Goal: Navigation & Orientation: Find specific page/section

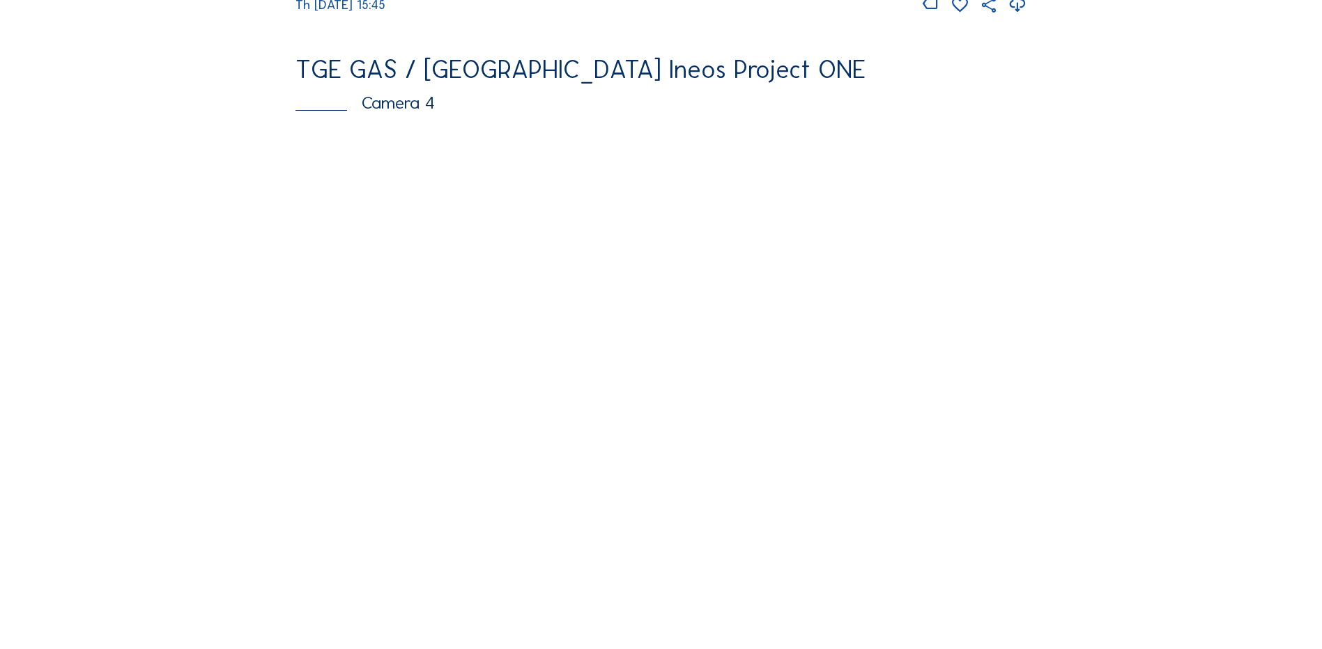
scroll to position [1185, 0]
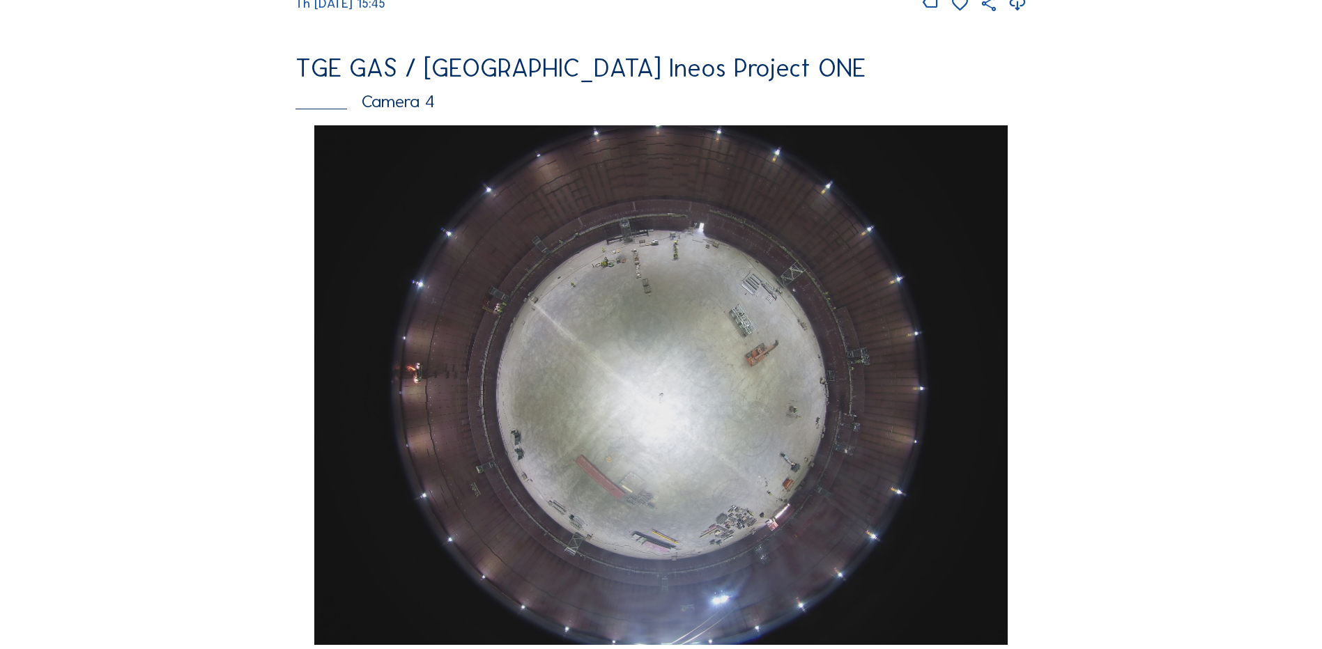
click at [633, 338] on img at bounding box center [660, 385] width 693 height 520
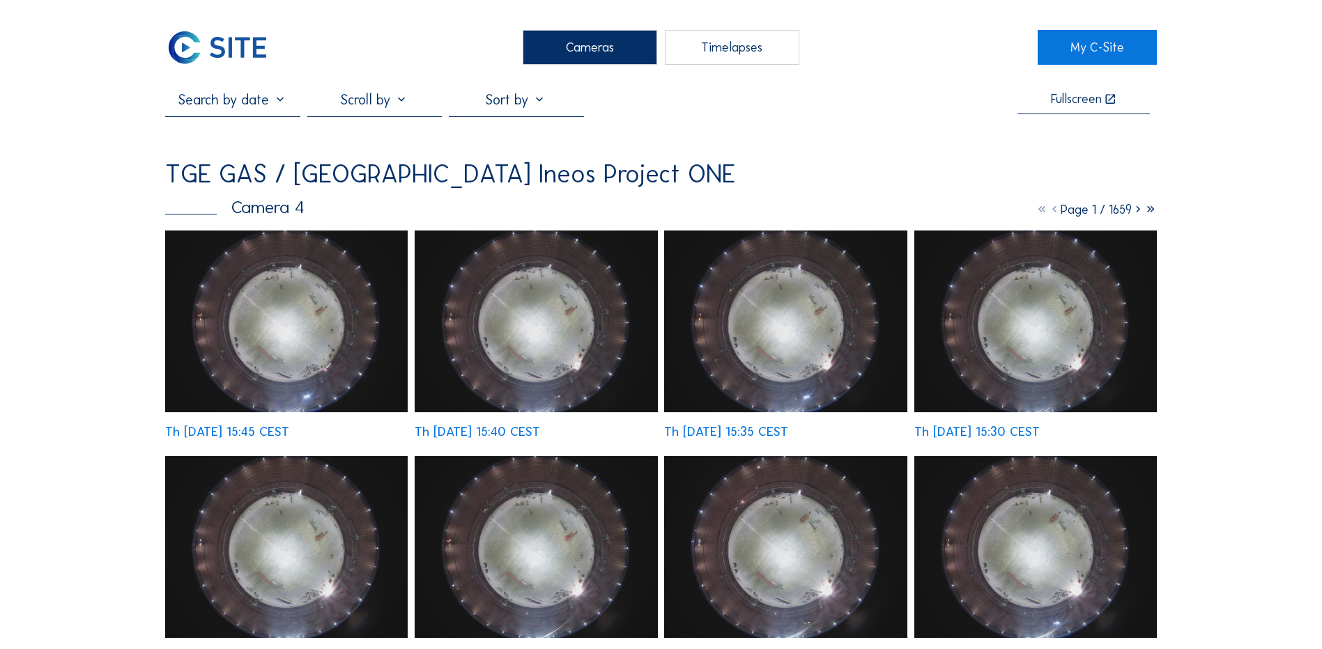
click at [311, 319] on img at bounding box center [286, 322] width 242 height 182
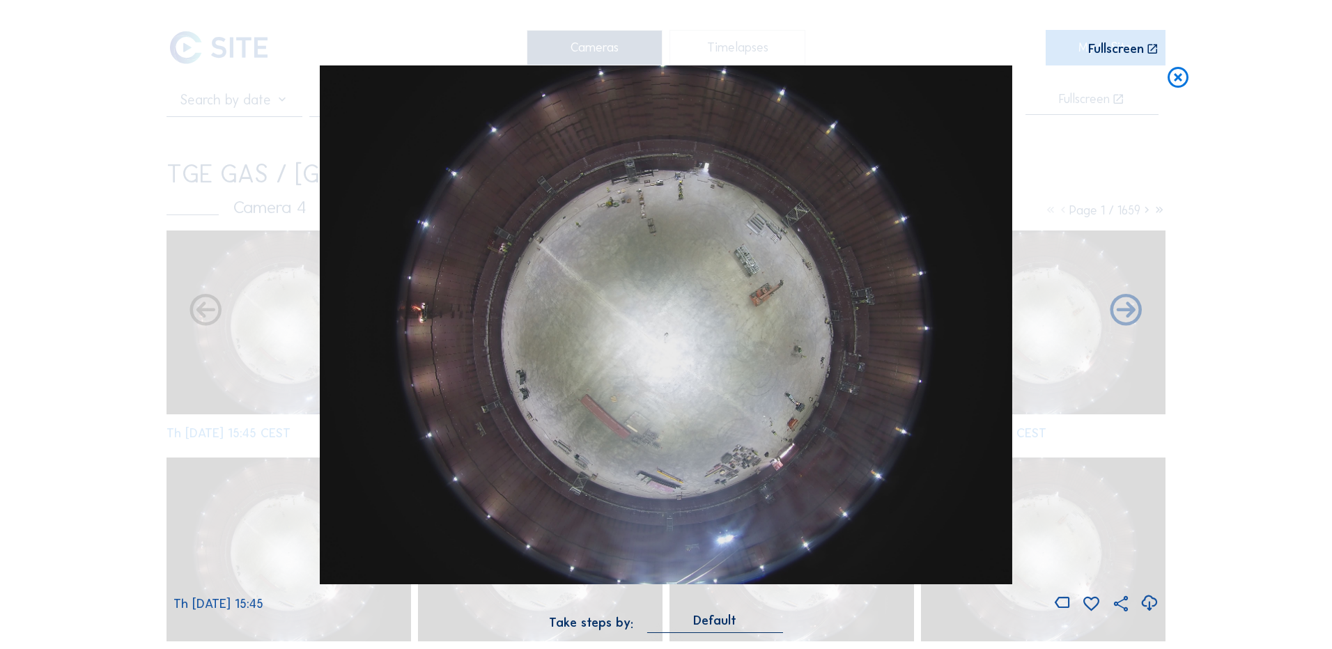
click at [1152, 607] on icon at bounding box center [1149, 603] width 19 height 23
drag, startPoint x: 81, startPoint y: 334, endPoint x: 525, endPoint y: 258, distance: 451.1
click at [81, 334] on div "Scroll to travel through time | Press 'Alt' Button + Scroll to Zoom | Click and…" at bounding box center [666, 324] width 1332 height 649
click at [1173, 76] on icon at bounding box center [1178, 79] width 25 height 26
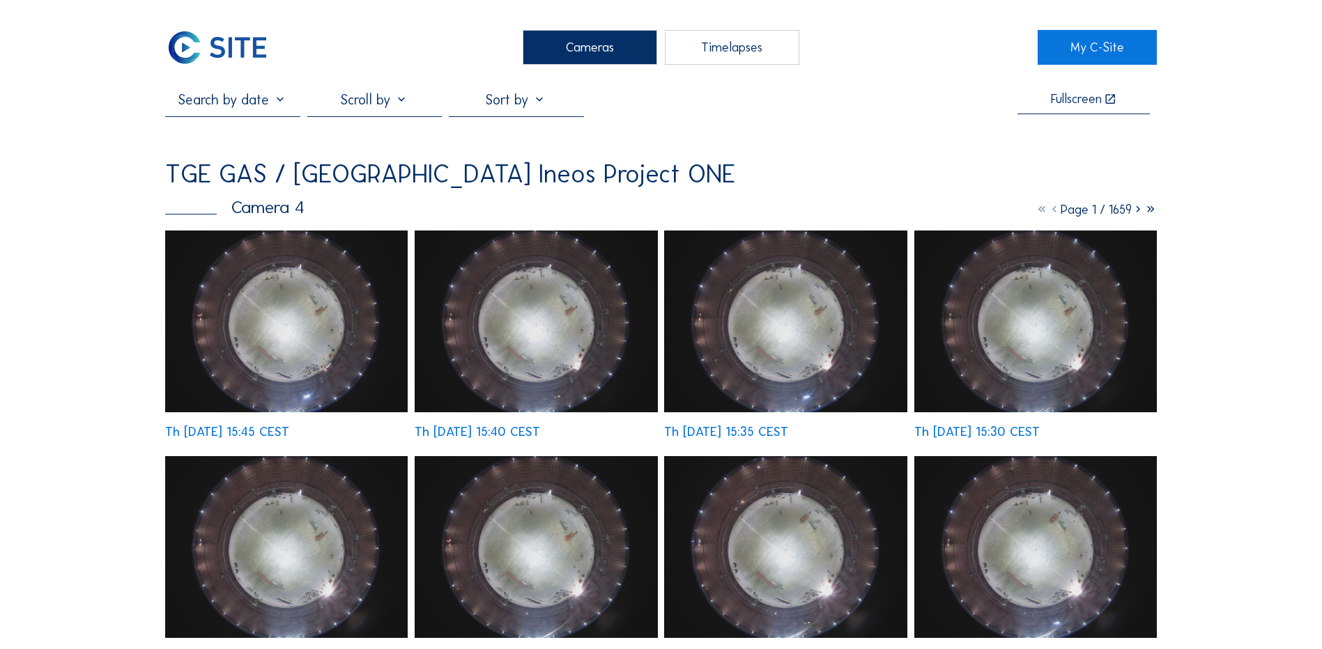
click at [547, 47] on div "Cameras" at bounding box center [590, 47] width 134 height 35
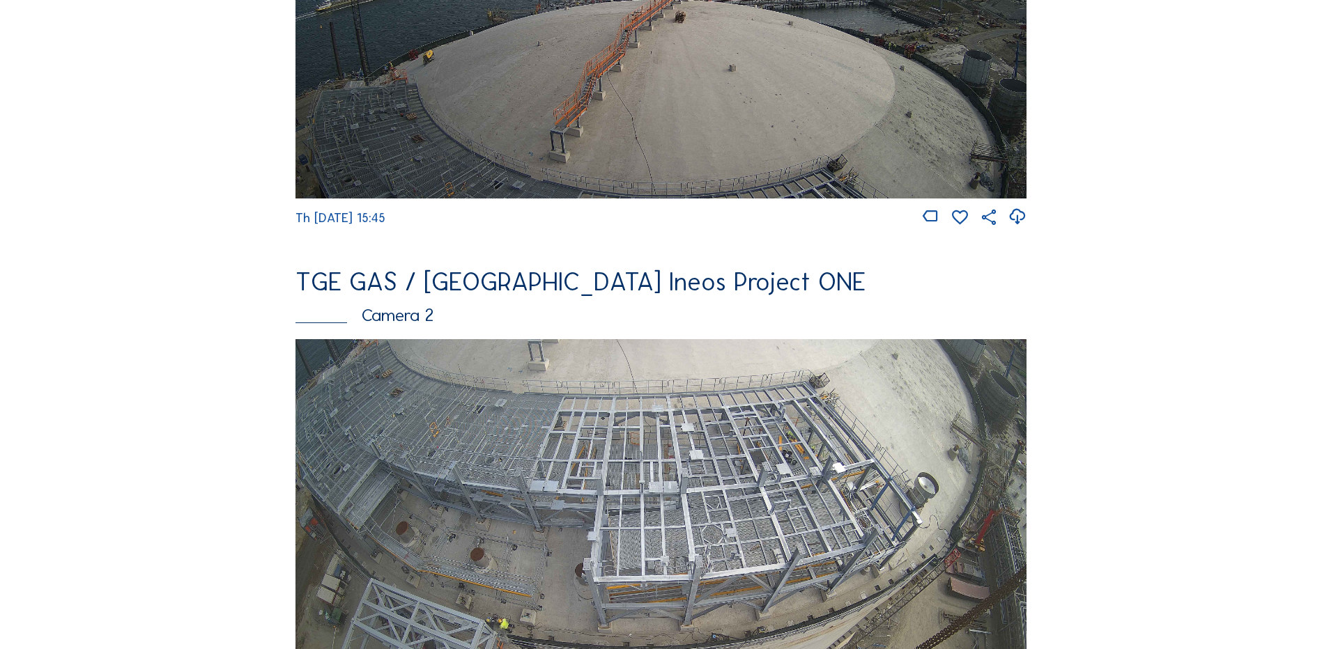
scroll to position [488, 0]
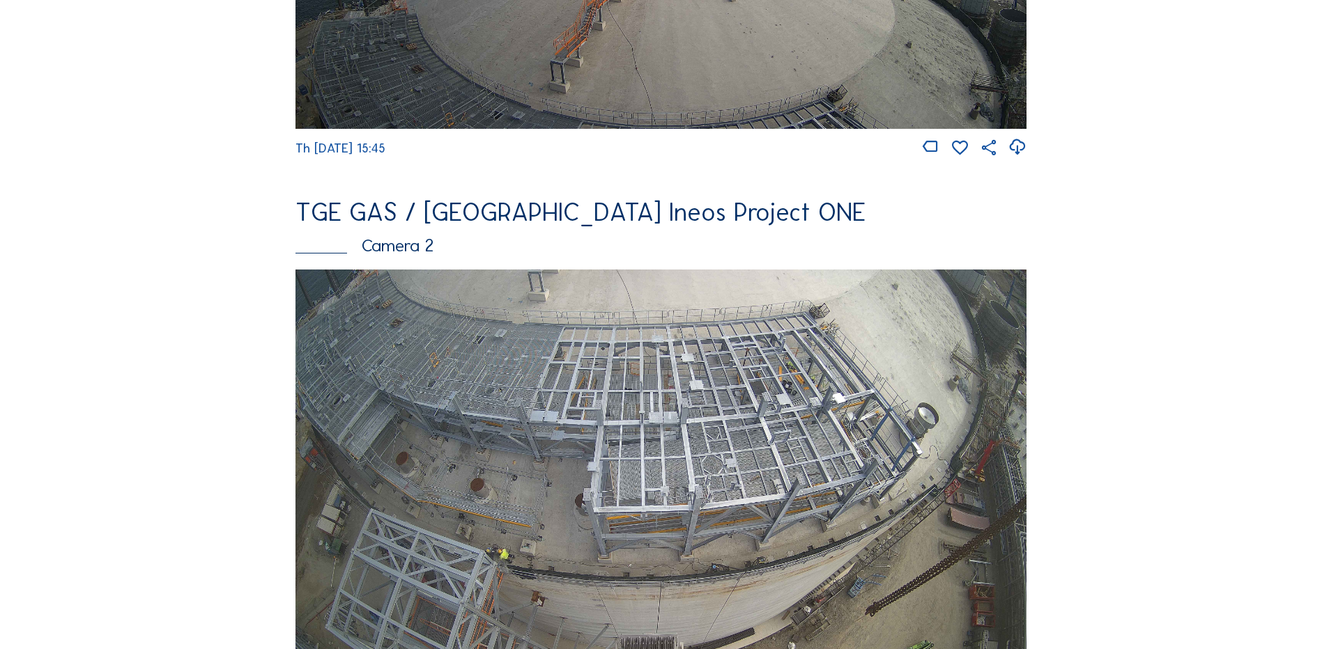
click at [805, 376] on img at bounding box center [660, 475] width 731 height 411
